Goal: Check status

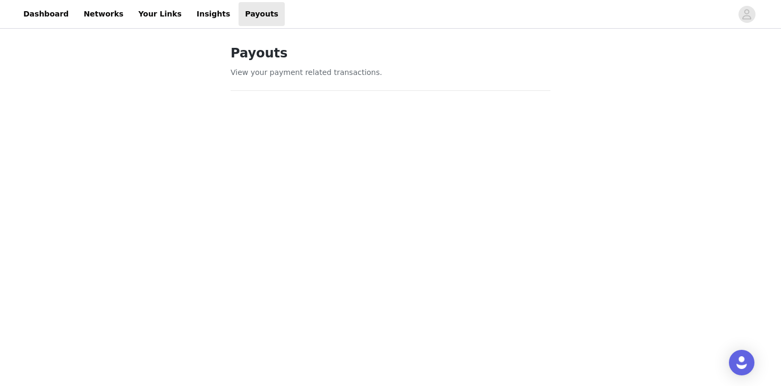
scroll to position [575, 0]
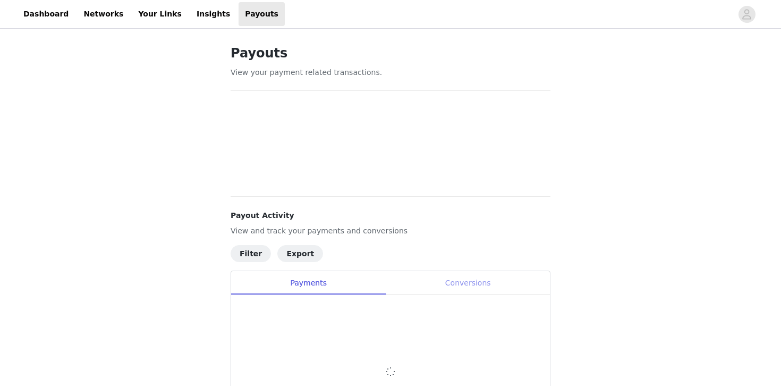
click at [478, 289] on div "Conversions" at bounding box center [468, 283] width 164 height 24
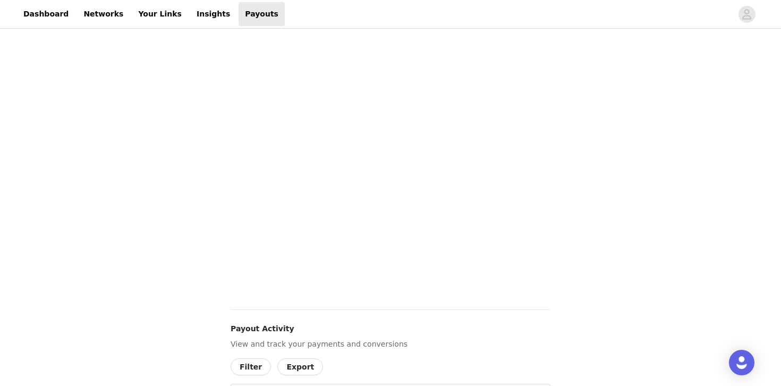
scroll to position [213, 0]
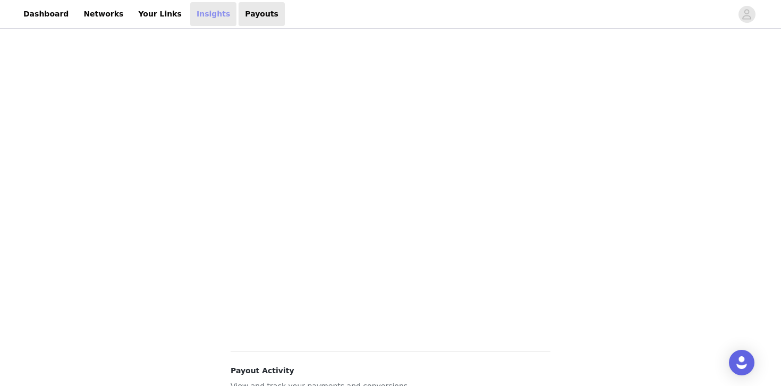
click at [200, 17] on link "Insights" at bounding box center [213, 14] width 46 height 24
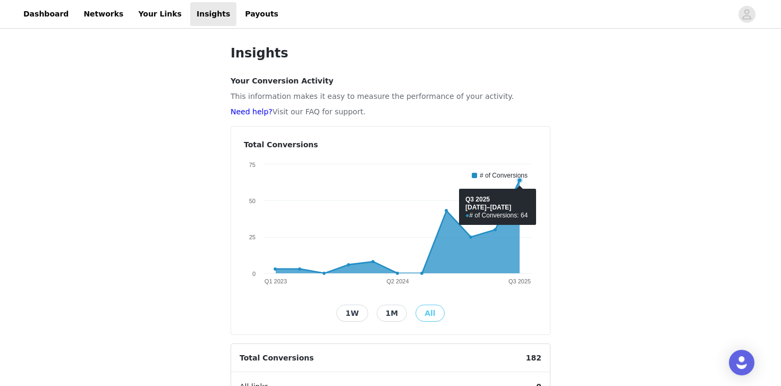
click at [632, 183] on div "Insights Your Conversion Activity This information makes it easy to measure the…" at bounding box center [390, 350] width 781 height 639
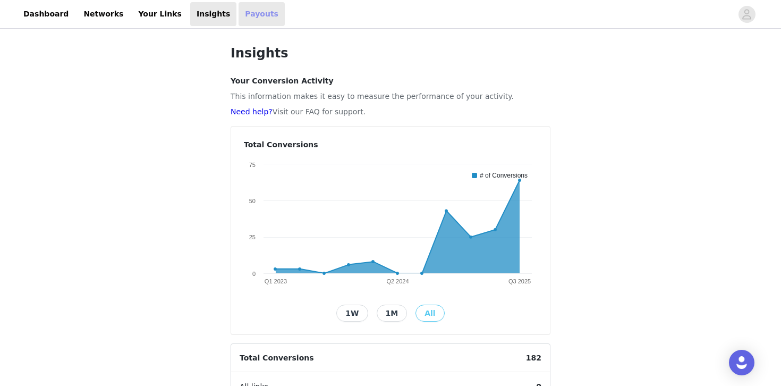
click at [248, 12] on link "Payouts" at bounding box center [262, 14] width 46 height 24
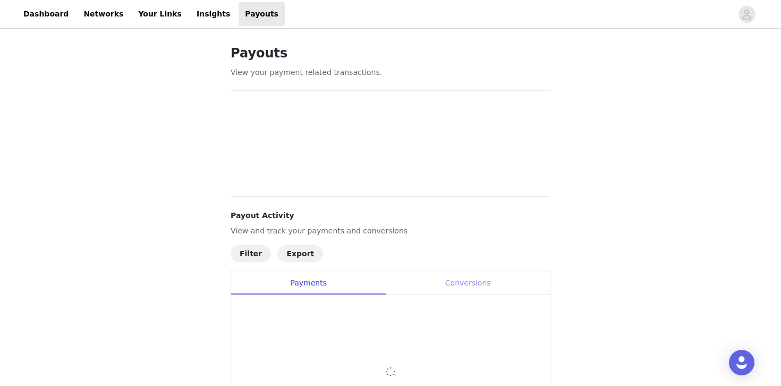
click at [491, 279] on div "Conversions" at bounding box center [468, 283] width 164 height 24
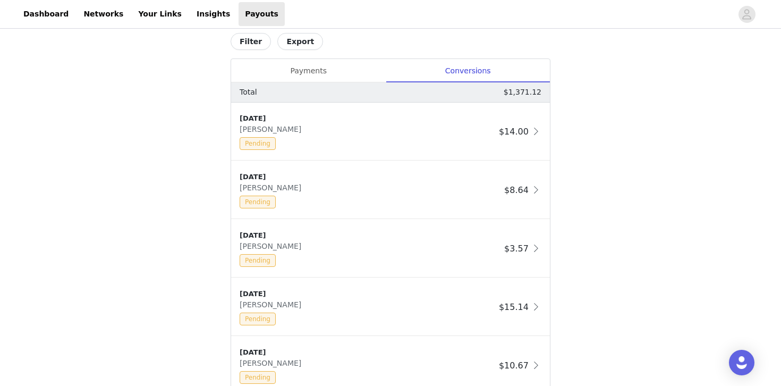
scroll to position [595, 0]
